Goal: Information Seeking & Learning: Check status

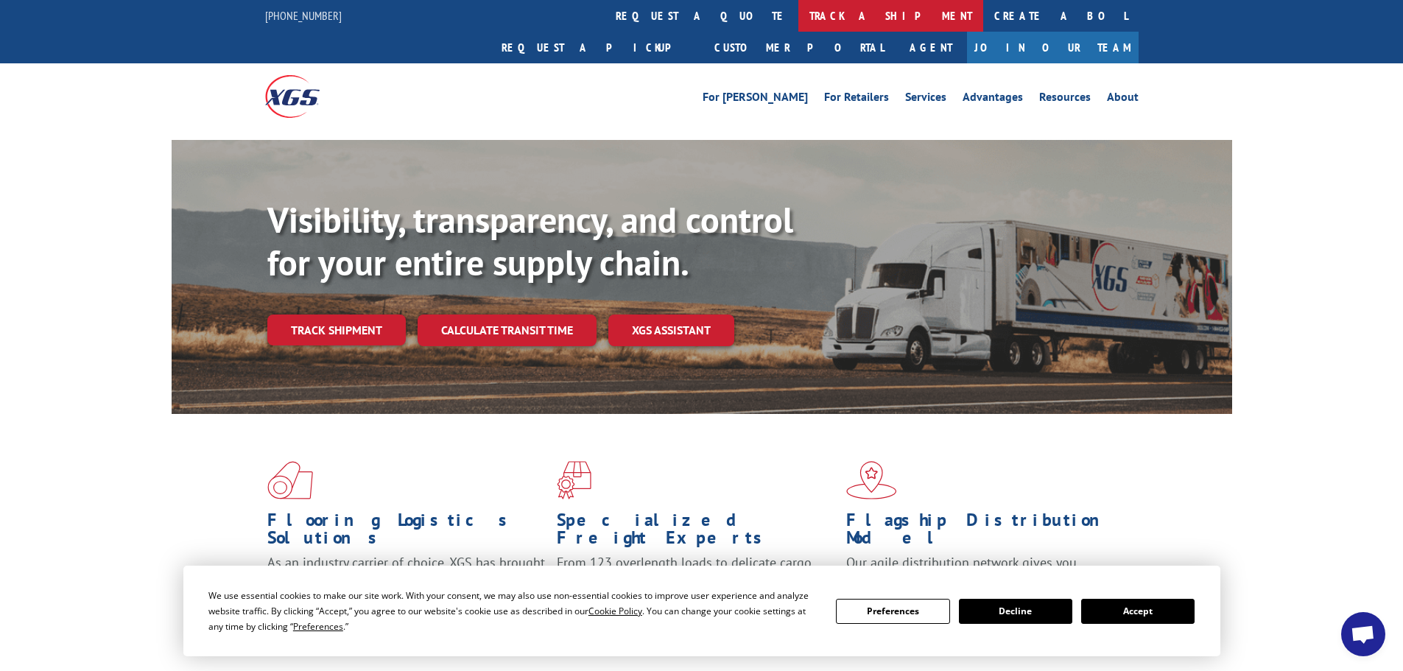
click at [798, 20] on link "track a shipment" at bounding box center [890, 16] width 185 height 32
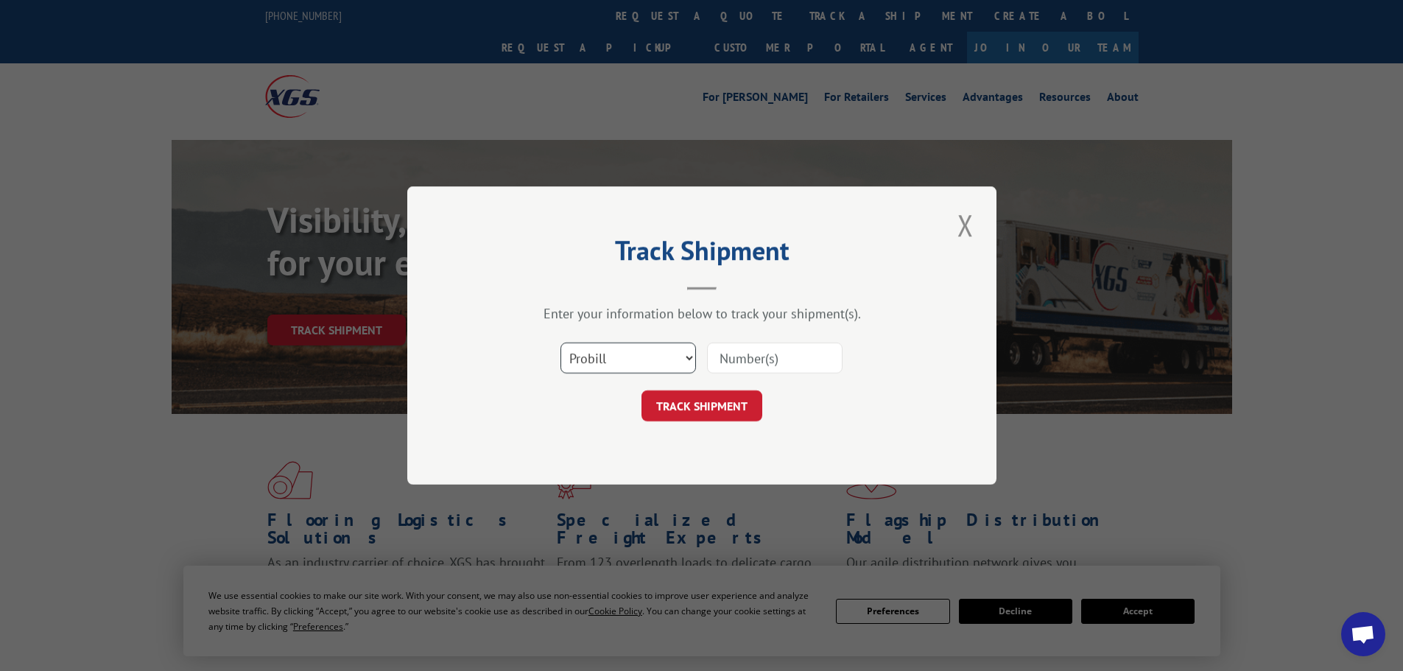
drag, startPoint x: 646, startPoint y: 352, endPoint x: 645, endPoint y: 363, distance: 11.1
click at [646, 352] on select "Select category... Probill BOL PO" at bounding box center [627, 357] width 135 height 31
select select "bol"
click at [560, 342] on select "Select category... Probill BOL PO" at bounding box center [627, 357] width 135 height 31
click at [792, 360] on input at bounding box center [774, 357] width 135 height 31
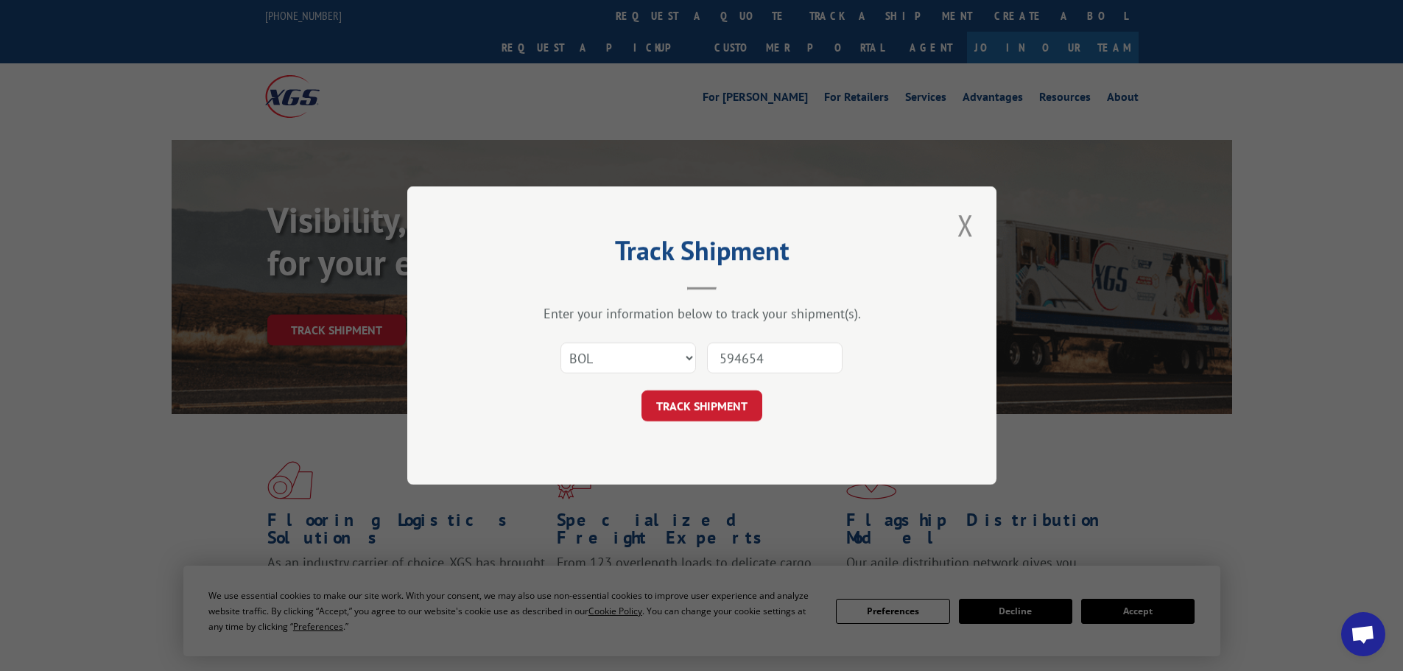
type input "5946542"
click button "TRACK SHIPMENT" at bounding box center [701, 405] width 121 height 31
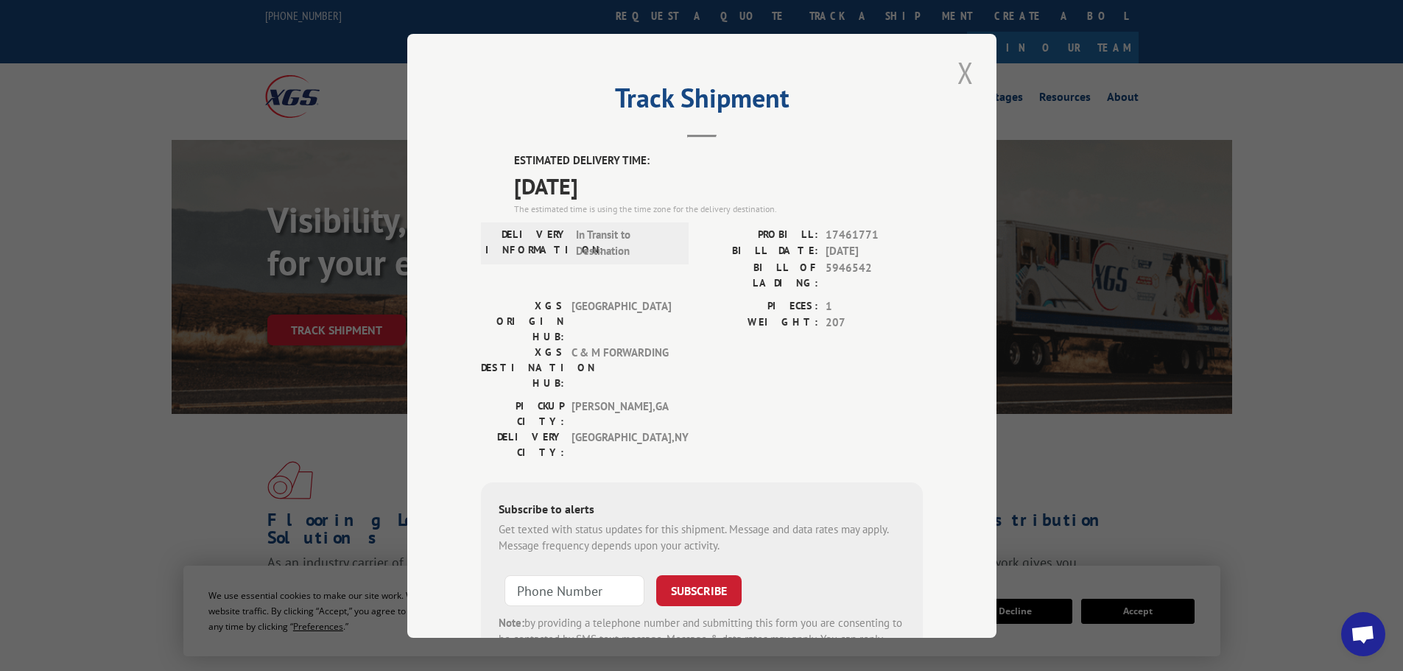
click at [956, 85] on button "Close modal" at bounding box center [965, 72] width 25 height 41
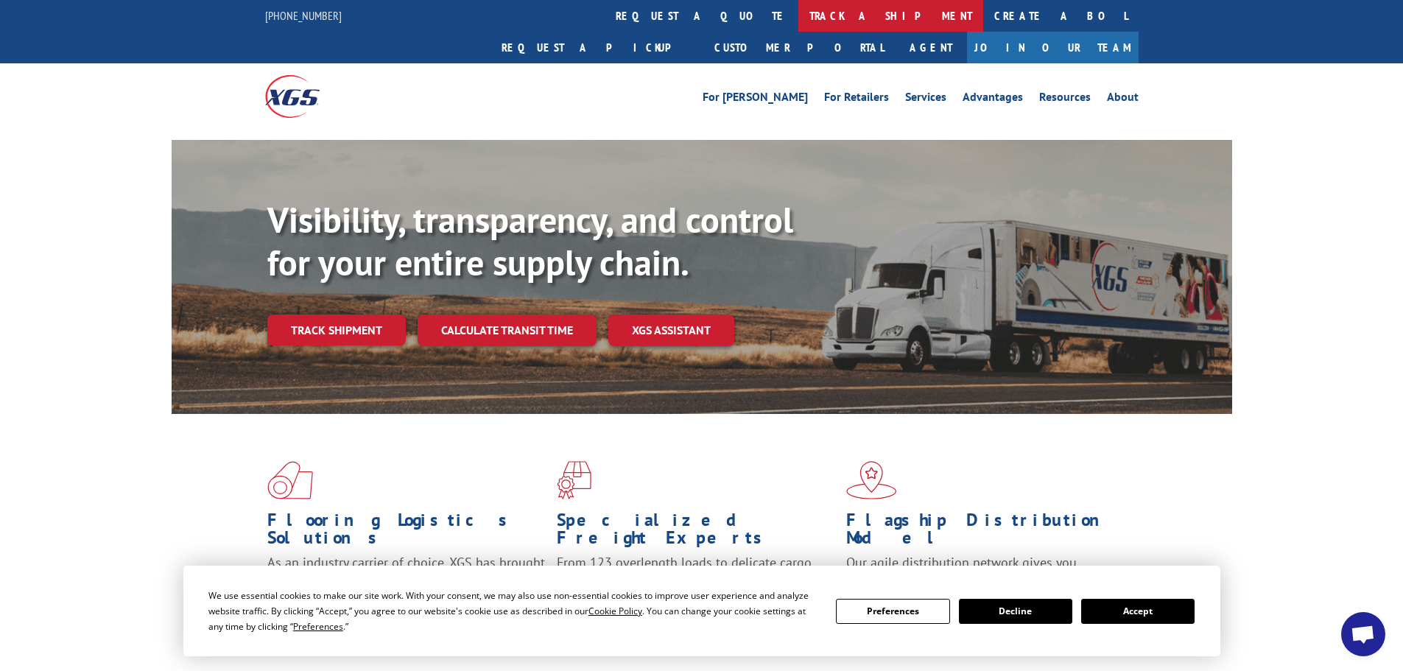
click at [798, 10] on link "track a shipment" at bounding box center [890, 16] width 185 height 32
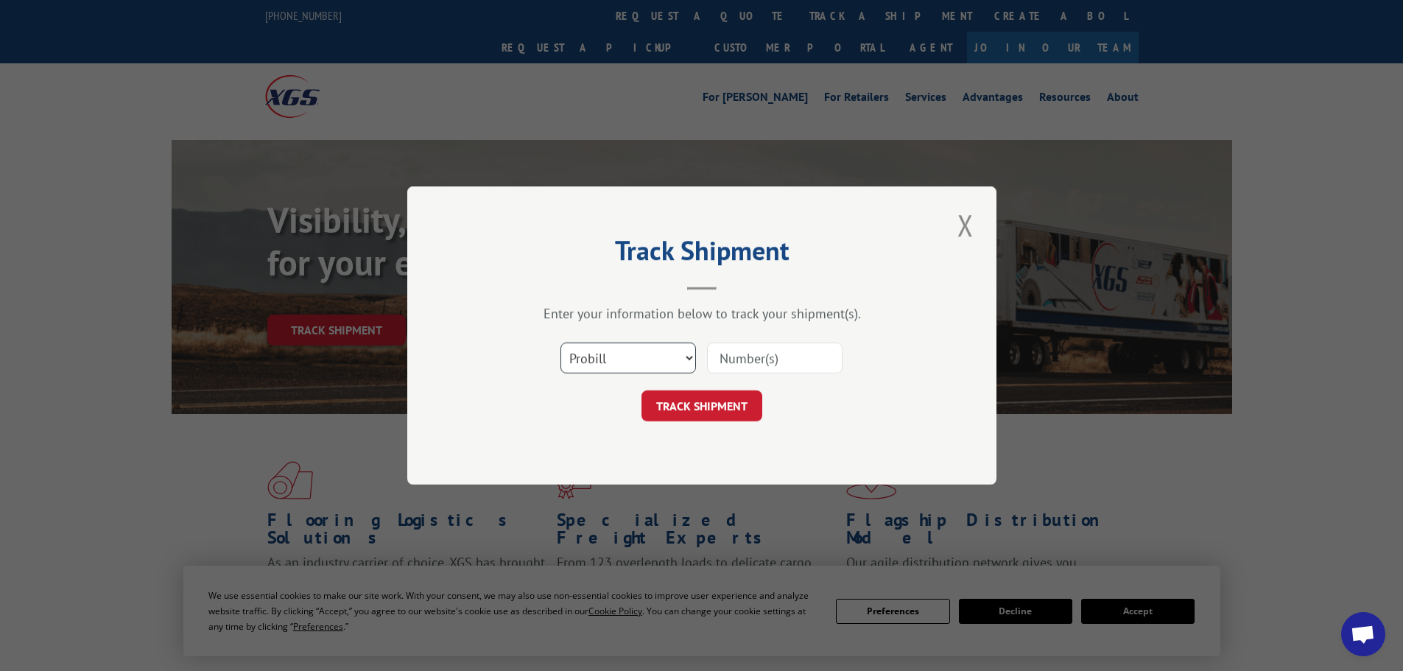
click at [648, 354] on select "Select category... Probill BOL PO" at bounding box center [627, 357] width 135 height 31
select select "bol"
click at [560, 342] on select "Select category... Probill BOL PO" at bounding box center [627, 357] width 135 height 31
click at [744, 360] on input at bounding box center [774, 357] width 135 height 31
type input "5946856"
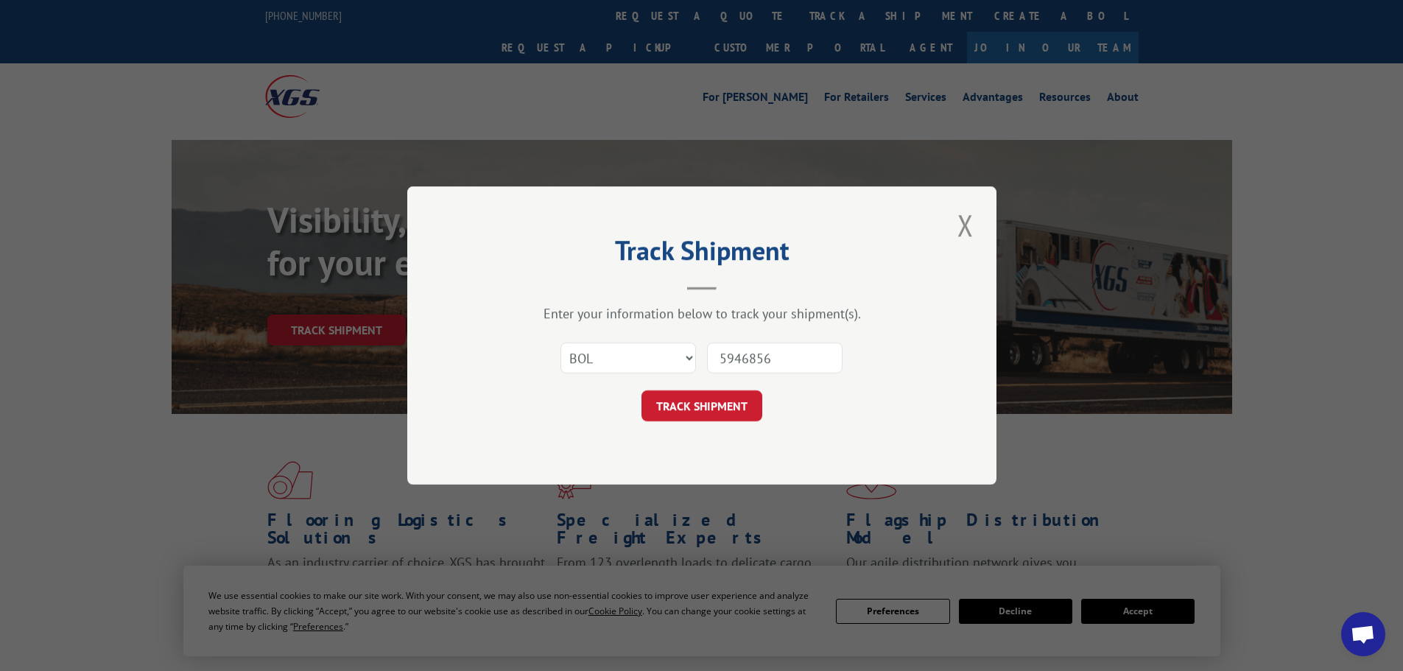
click at [723, 425] on div "Track Shipment Enter your information below to track your shipment(s). Select c…" at bounding box center [701, 335] width 589 height 298
click at [722, 406] on button "TRACK SHIPMENT" at bounding box center [701, 405] width 121 height 31
